Goal: Transaction & Acquisition: Purchase product/service

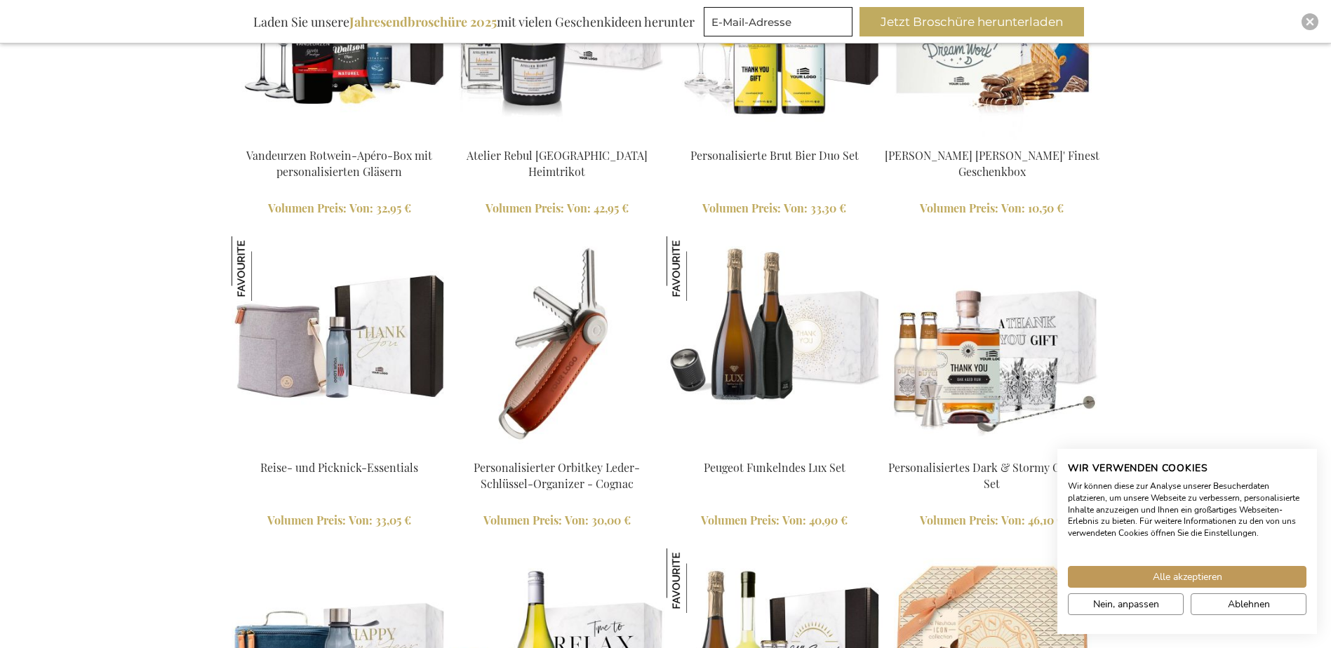
scroll to position [1894, 0]
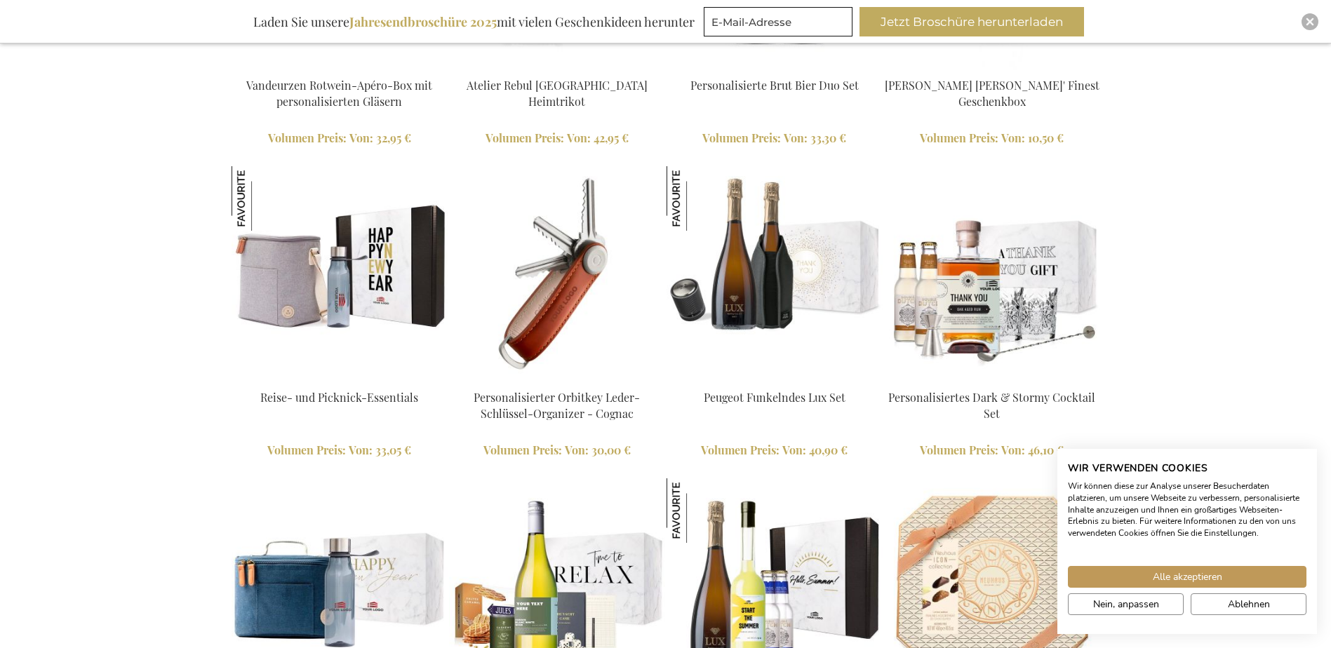
drag, startPoint x: 301, startPoint y: 408, endPoint x: 297, endPoint y: 399, distance: 9.8
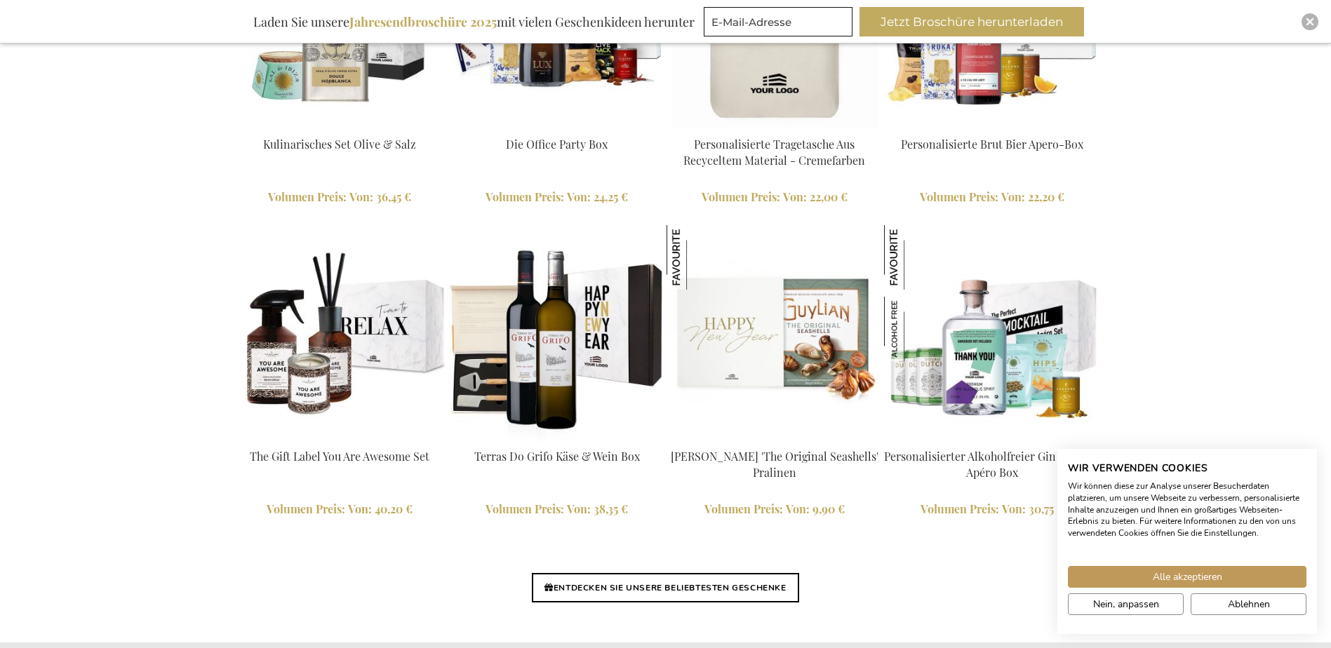
scroll to position [3086, 0]
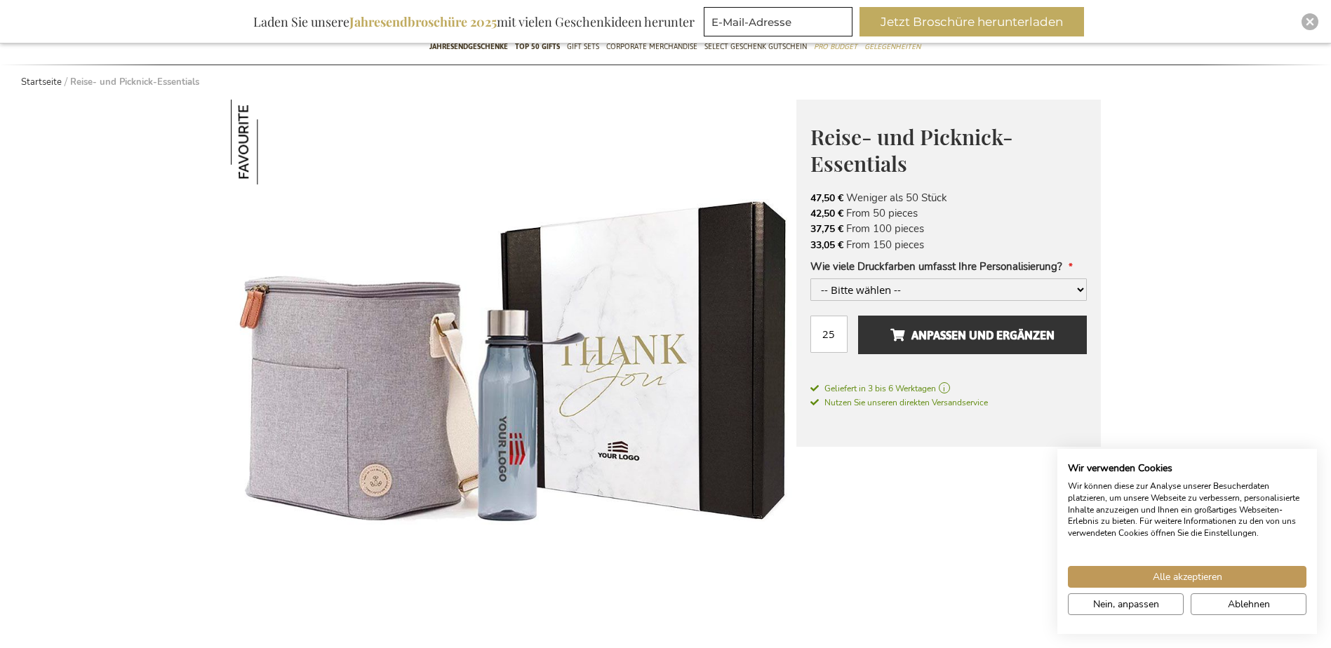
scroll to position [210, 0]
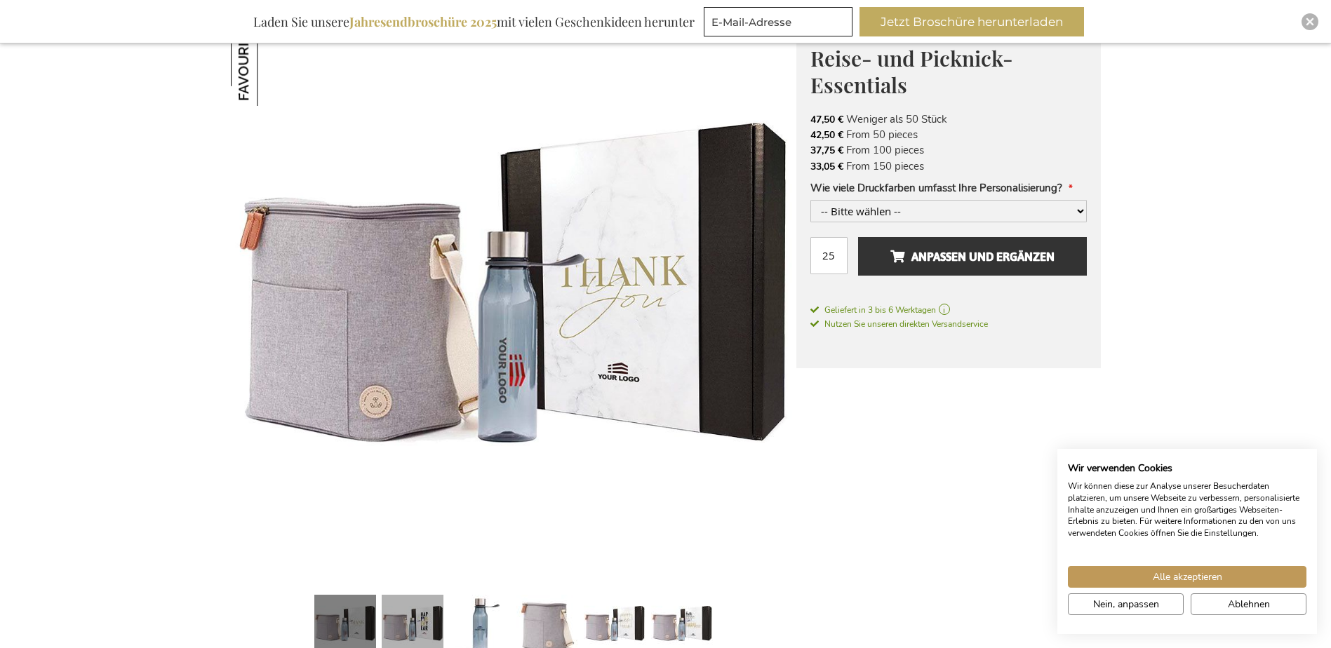
click at [417, 614] on link at bounding box center [413, 627] width 62 height 77
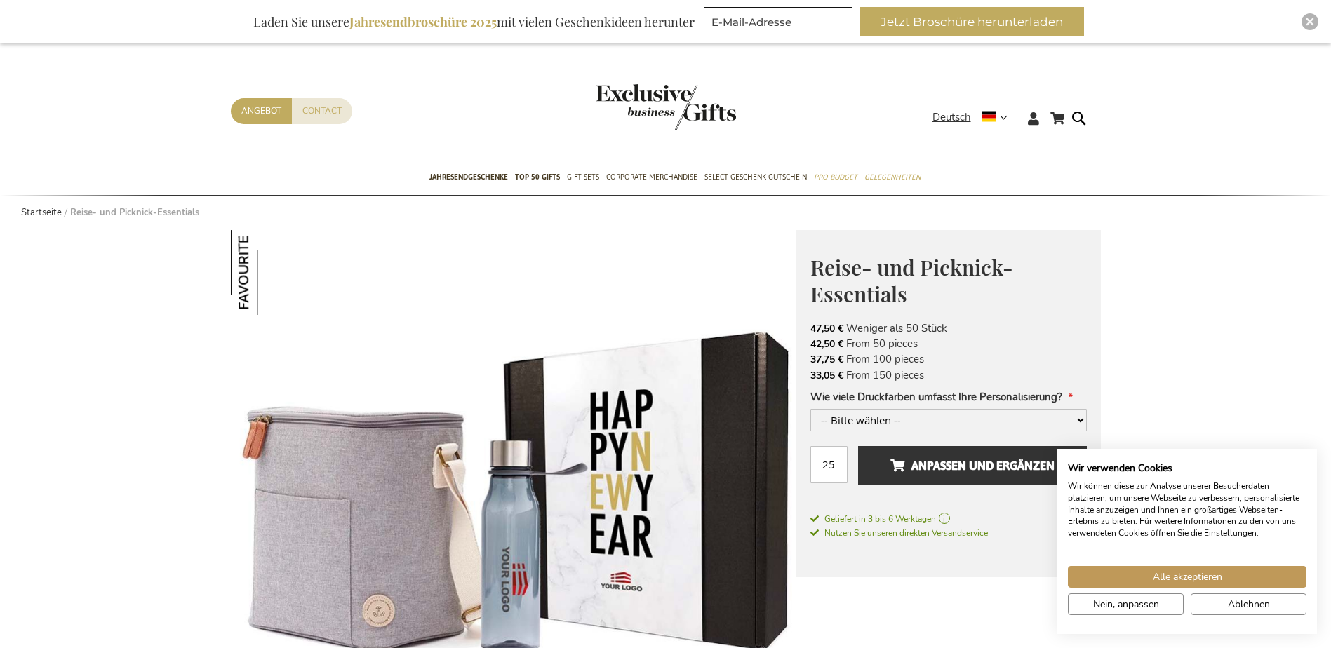
scroll to position [0, 0]
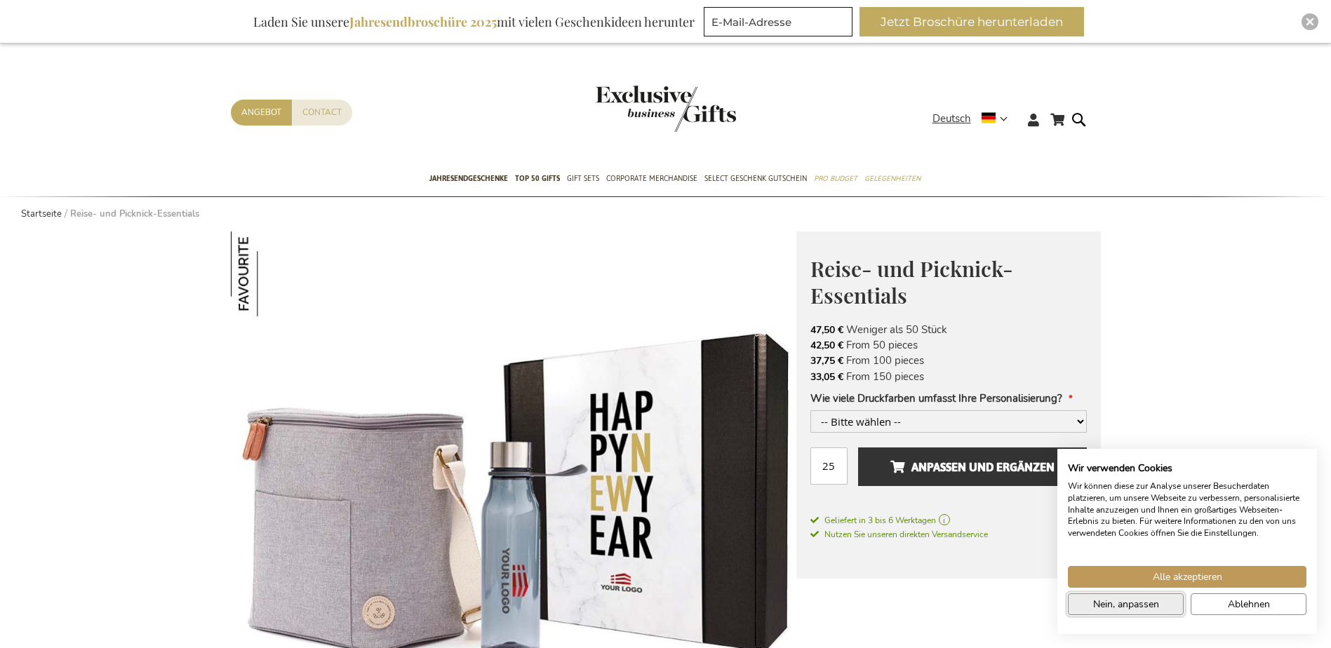
click at [1145, 600] on span "Nein, anpassen" at bounding box center [1126, 604] width 66 height 15
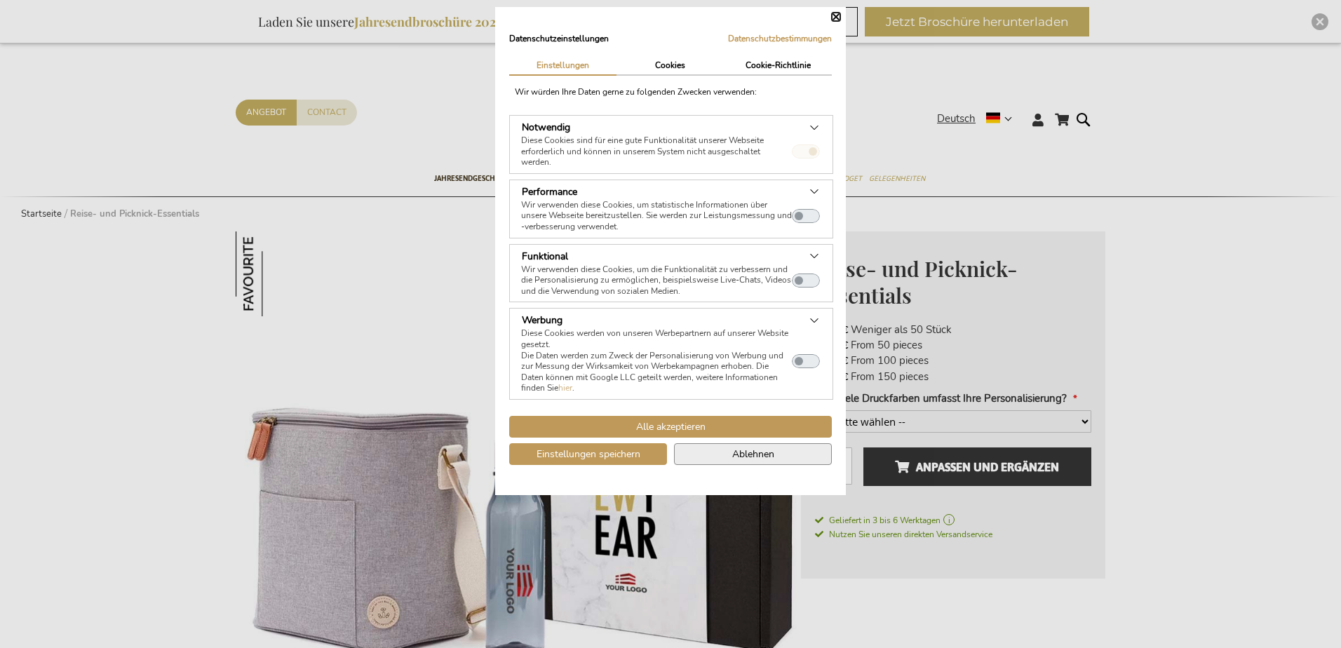
click at [753, 463] on div "Alle akzeptieren Einstellungen speichern Ablehnen" at bounding box center [671, 443] width 330 height 55
click at [760, 455] on span "Ablehnen" at bounding box center [753, 454] width 42 height 15
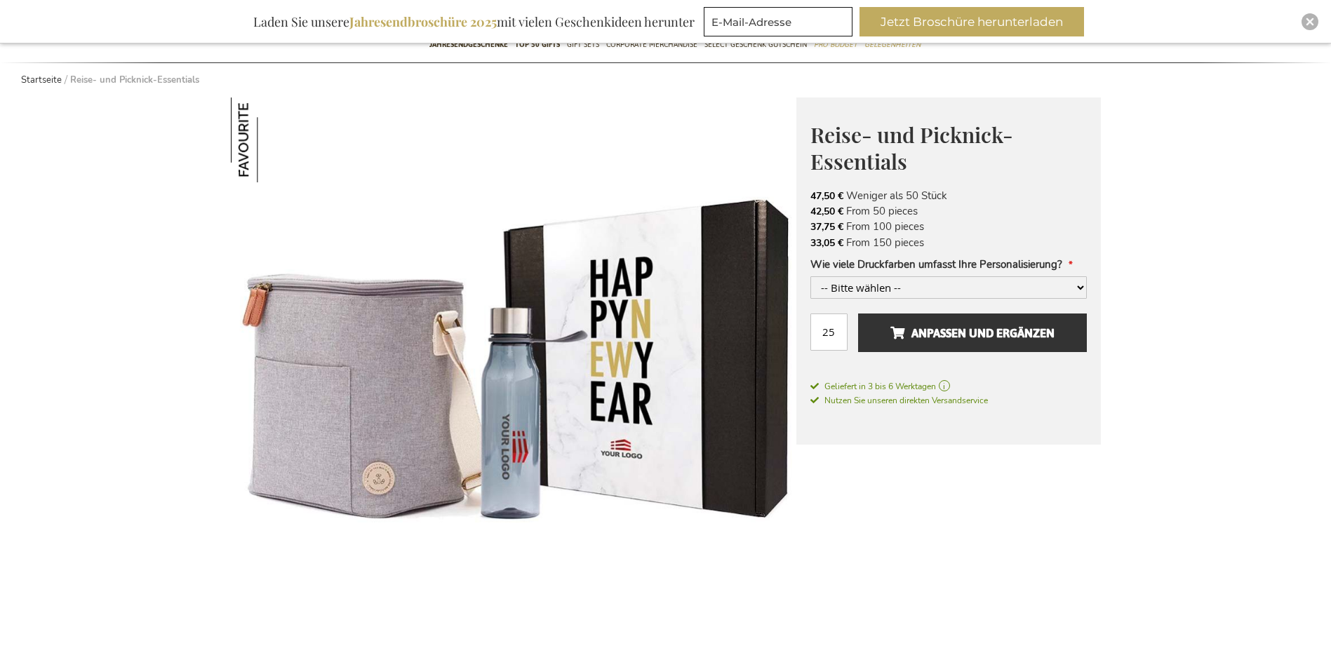
scroll to position [140, 0]
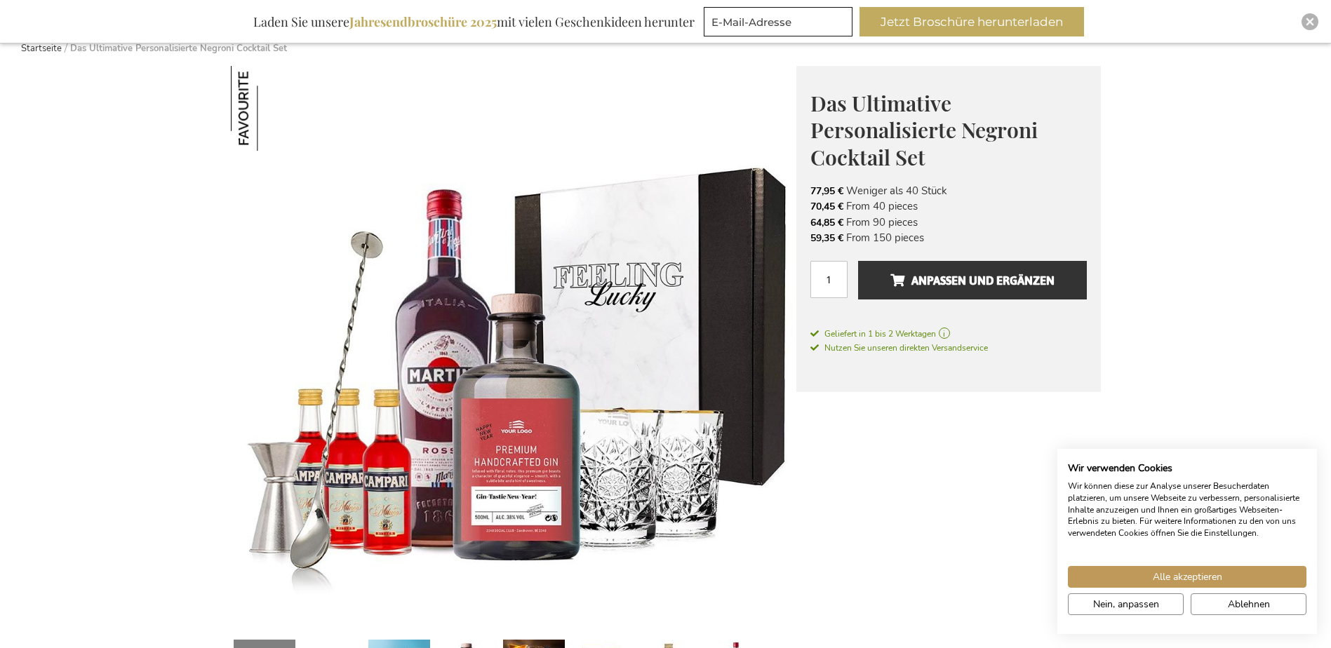
scroll to position [140, 0]
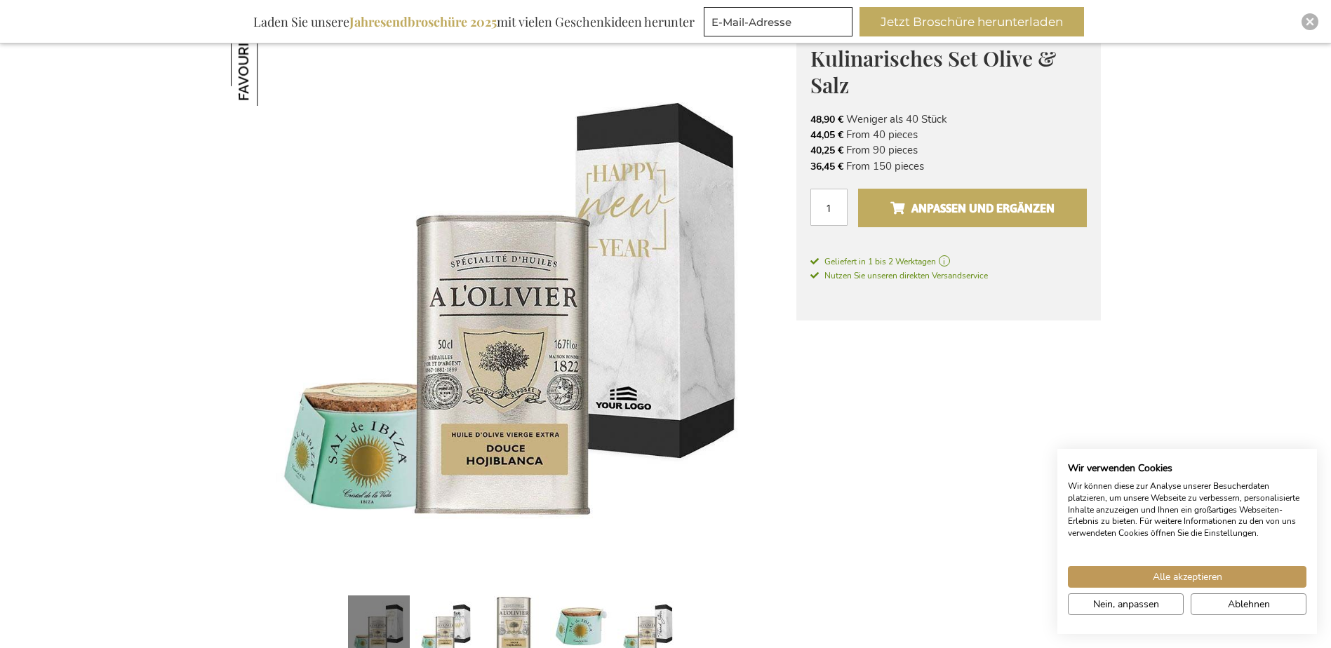
scroll to position [140, 0]
